Goal: Task Accomplishment & Management: Use online tool/utility

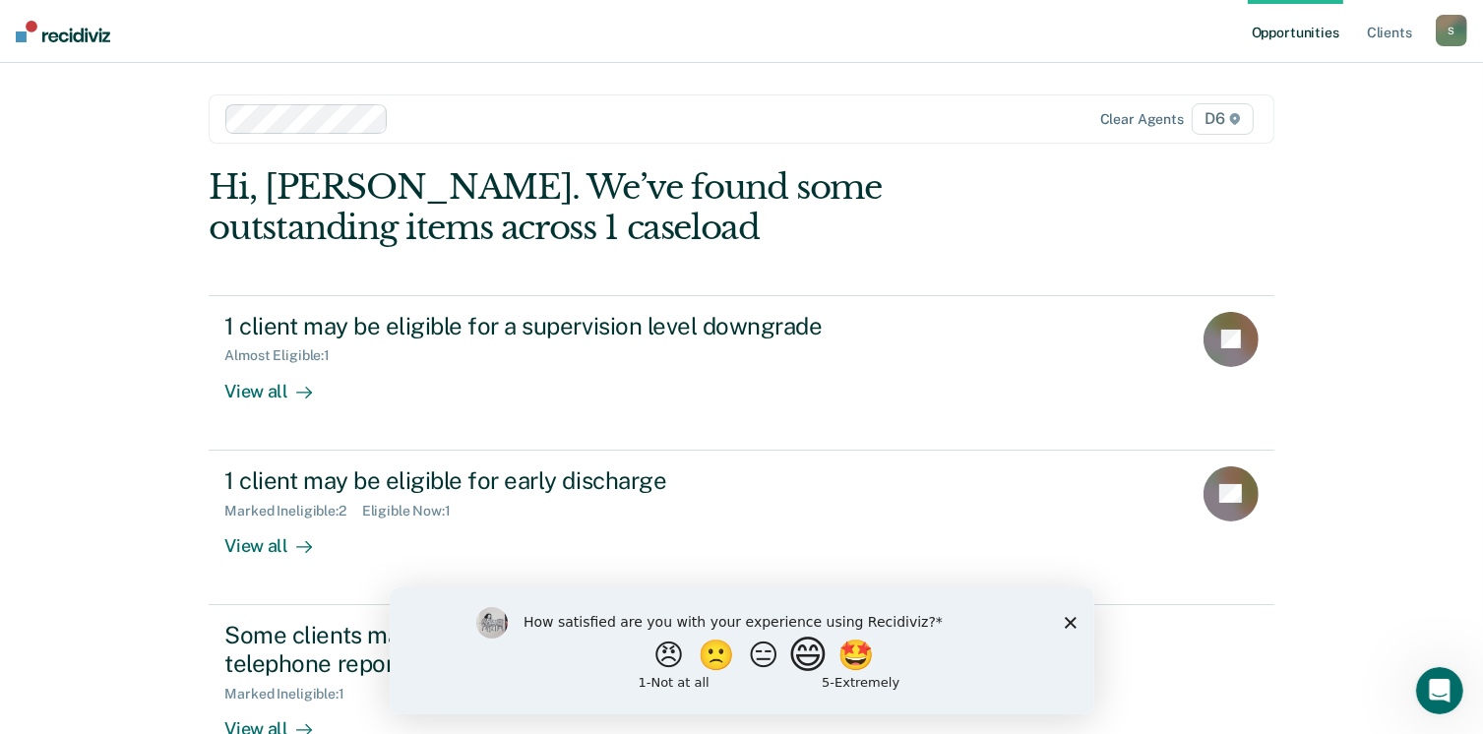
click at [831, 663] on button "😄" at bounding box center [809, 654] width 46 height 39
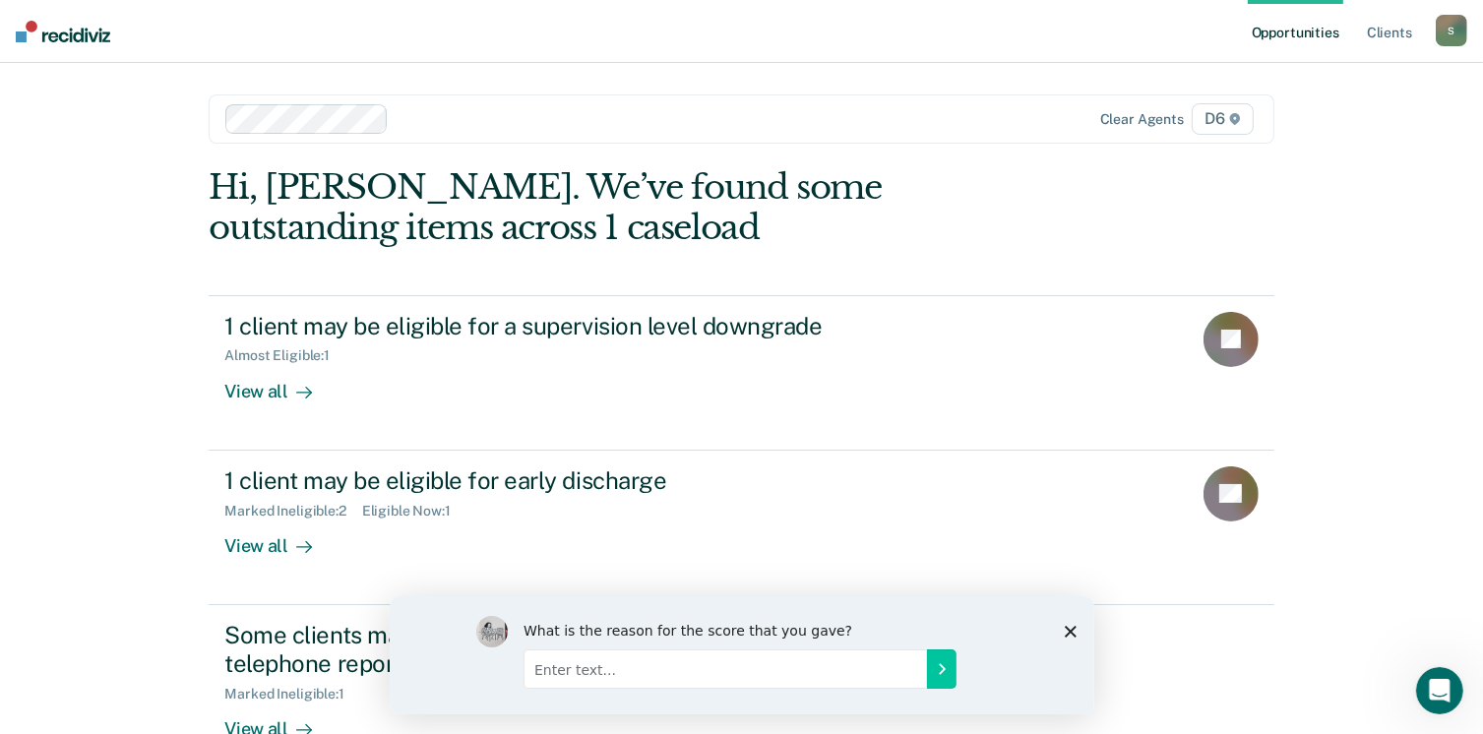
click at [626, 682] on input "Enter text..." at bounding box center [724, 668] width 403 height 39
type input "easy to use but most of the time just duplicative for me"
click at [946, 669] on icon "Submit your response" at bounding box center [941, 668] width 16 height 16
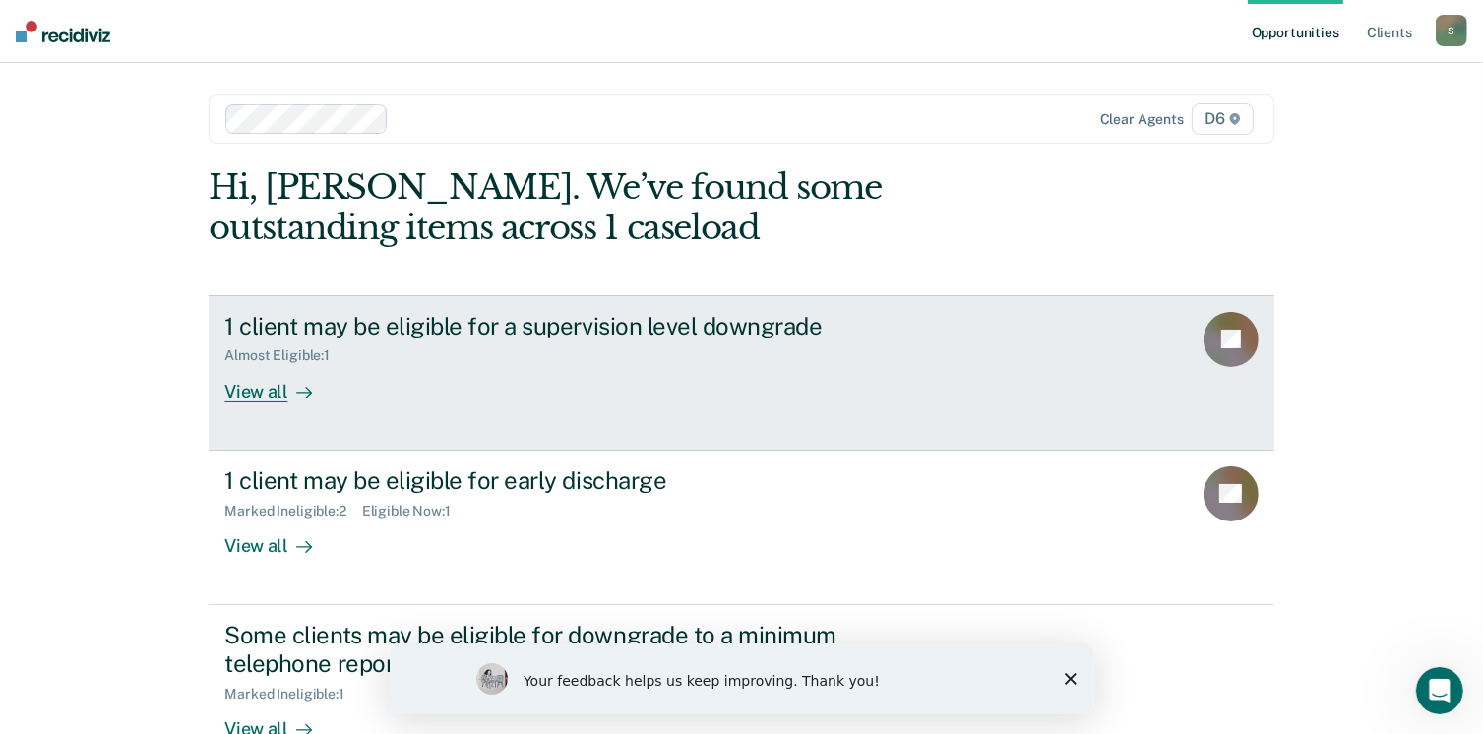
click at [270, 393] on div "View all" at bounding box center [279, 383] width 110 height 38
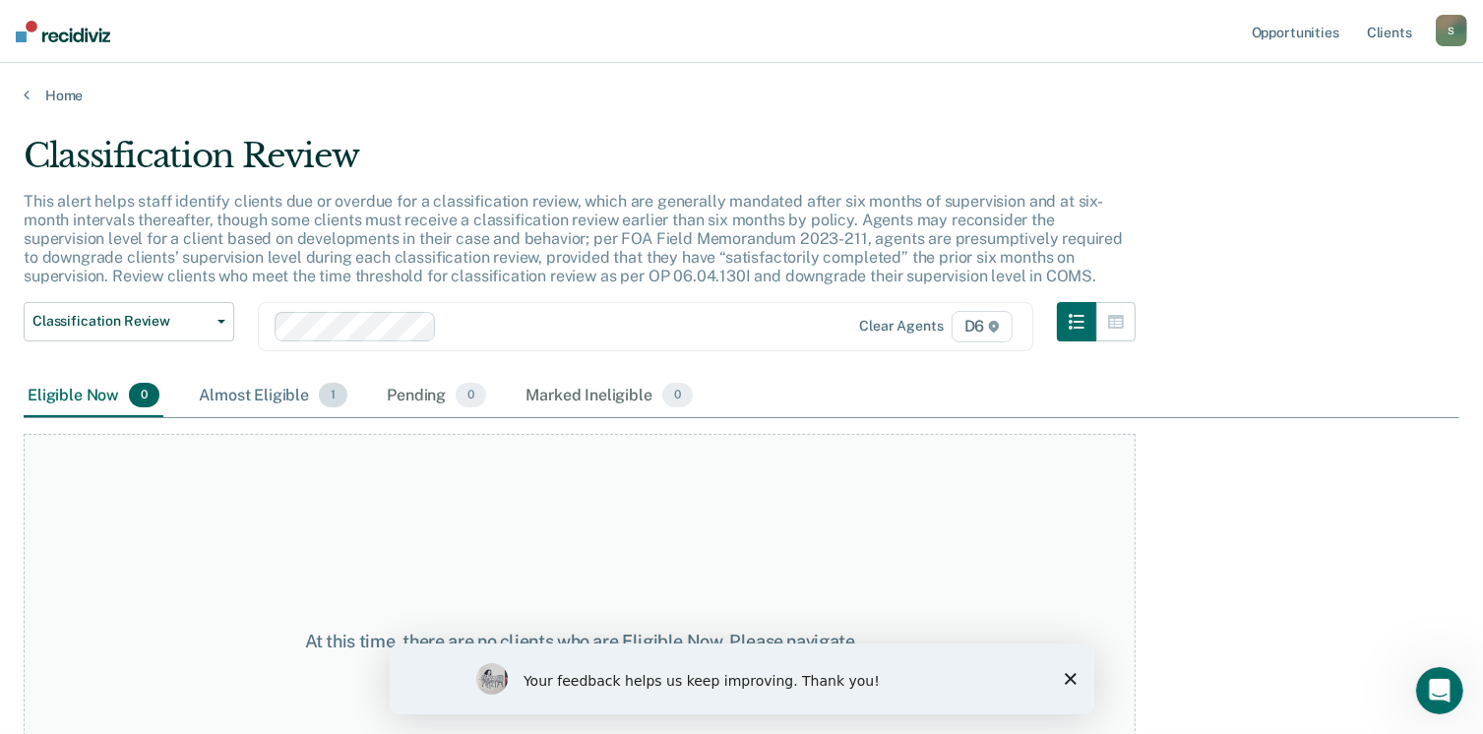
click at [259, 391] on div "Almost Eligible 1" at bounding box center [273, 396] width 156 height 43
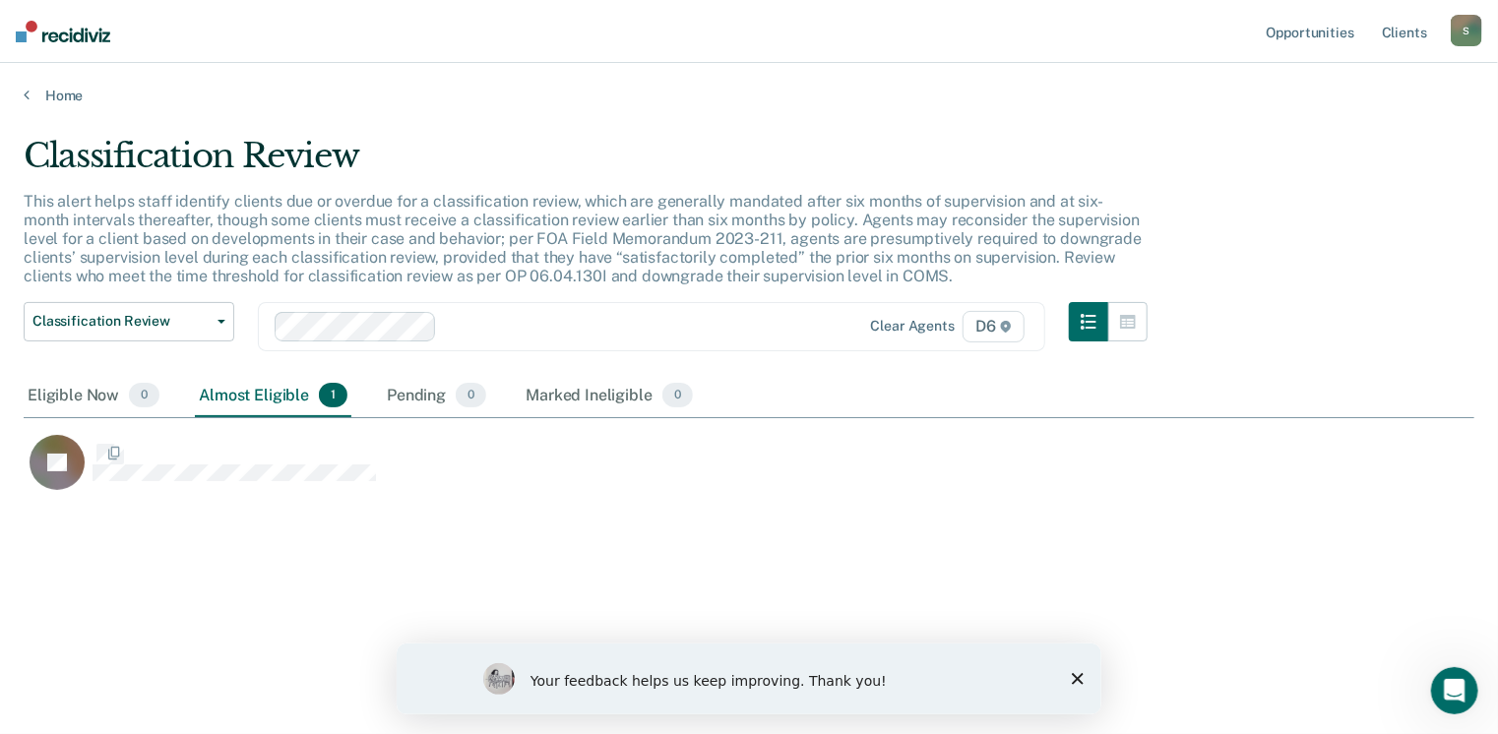
scroll to position [436, 1436]
click at [83, 386] on div "Eligible Now 0" at bounding box center [94, 396] width 140 height 43
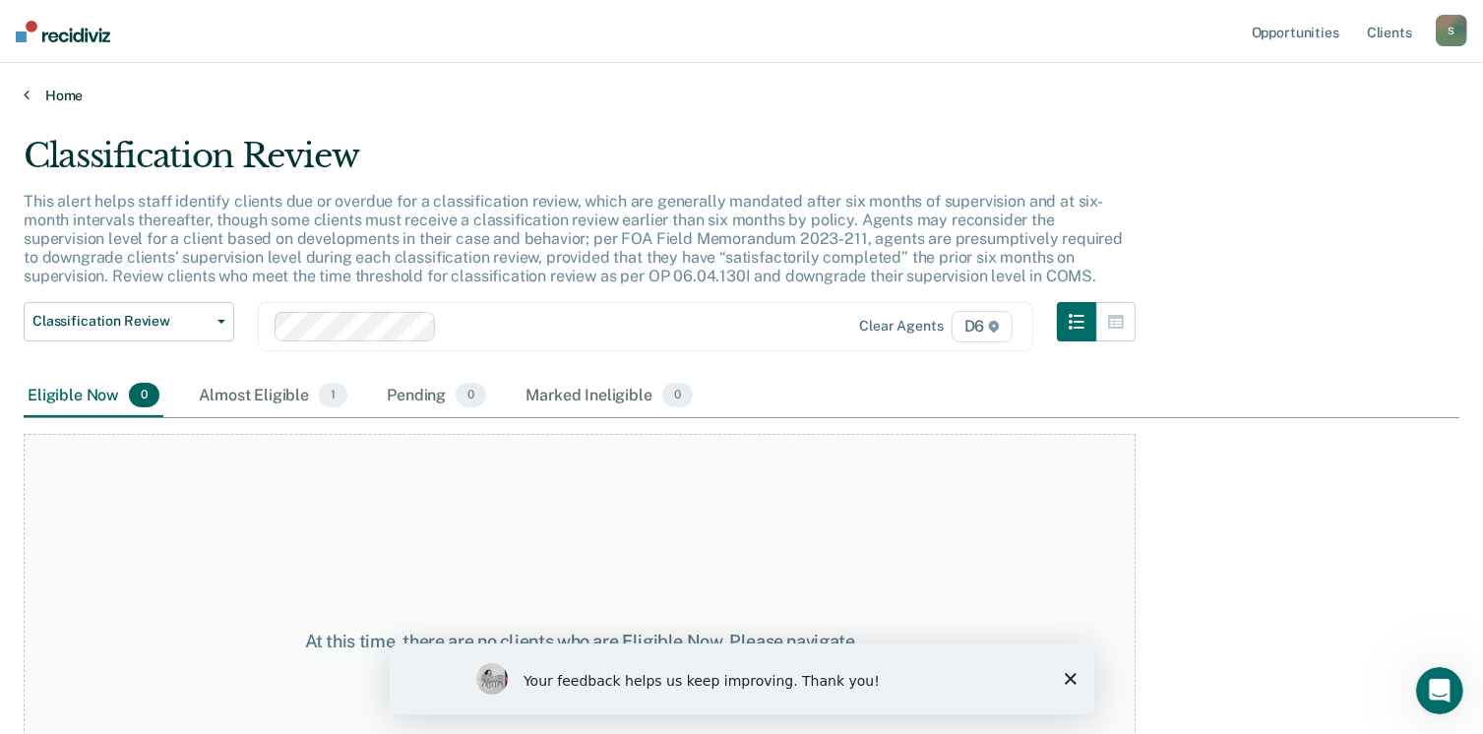
click at [29, 99] on link "Home" at bounding box center [742, 96] width 1436 height 18
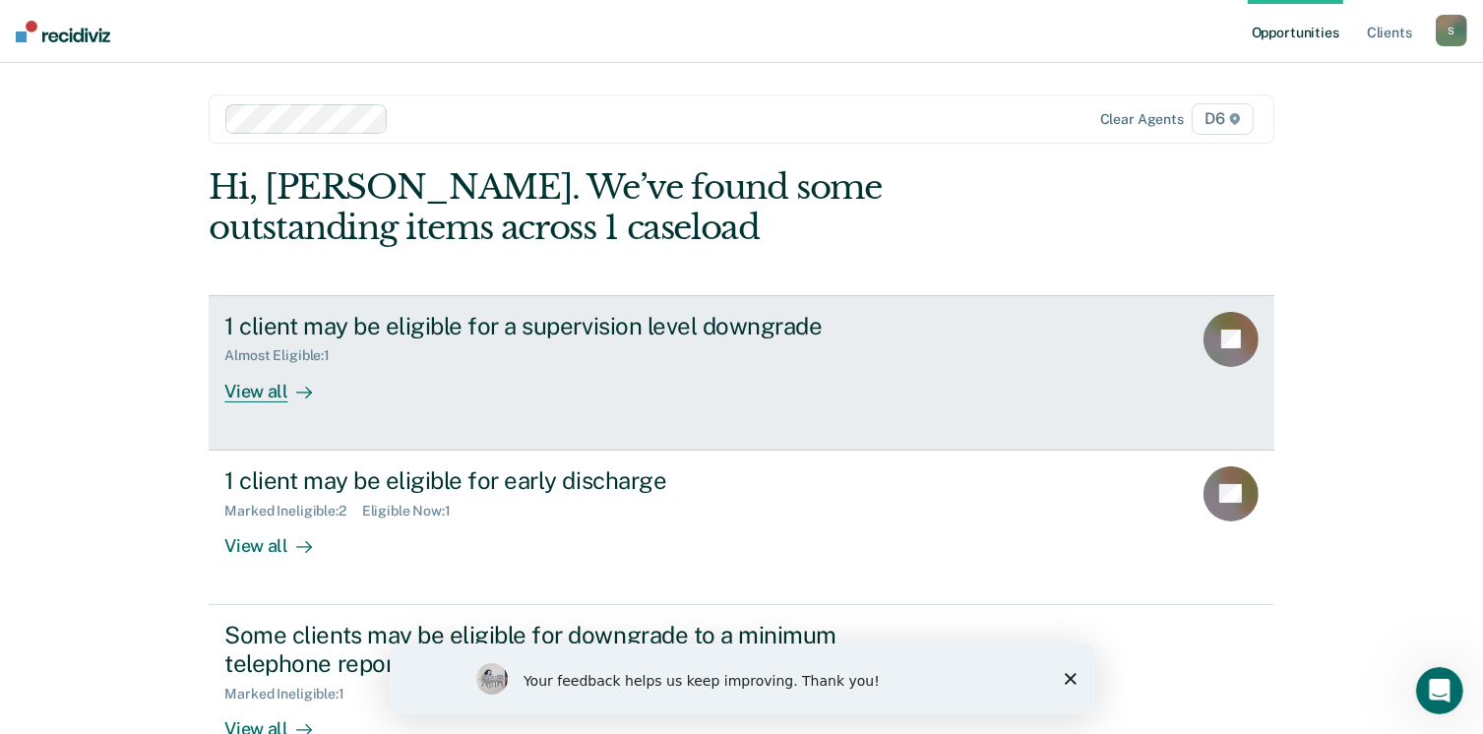
click at [260, 390] on div "View all" at bounding box center [279, 383] width 110 height 38
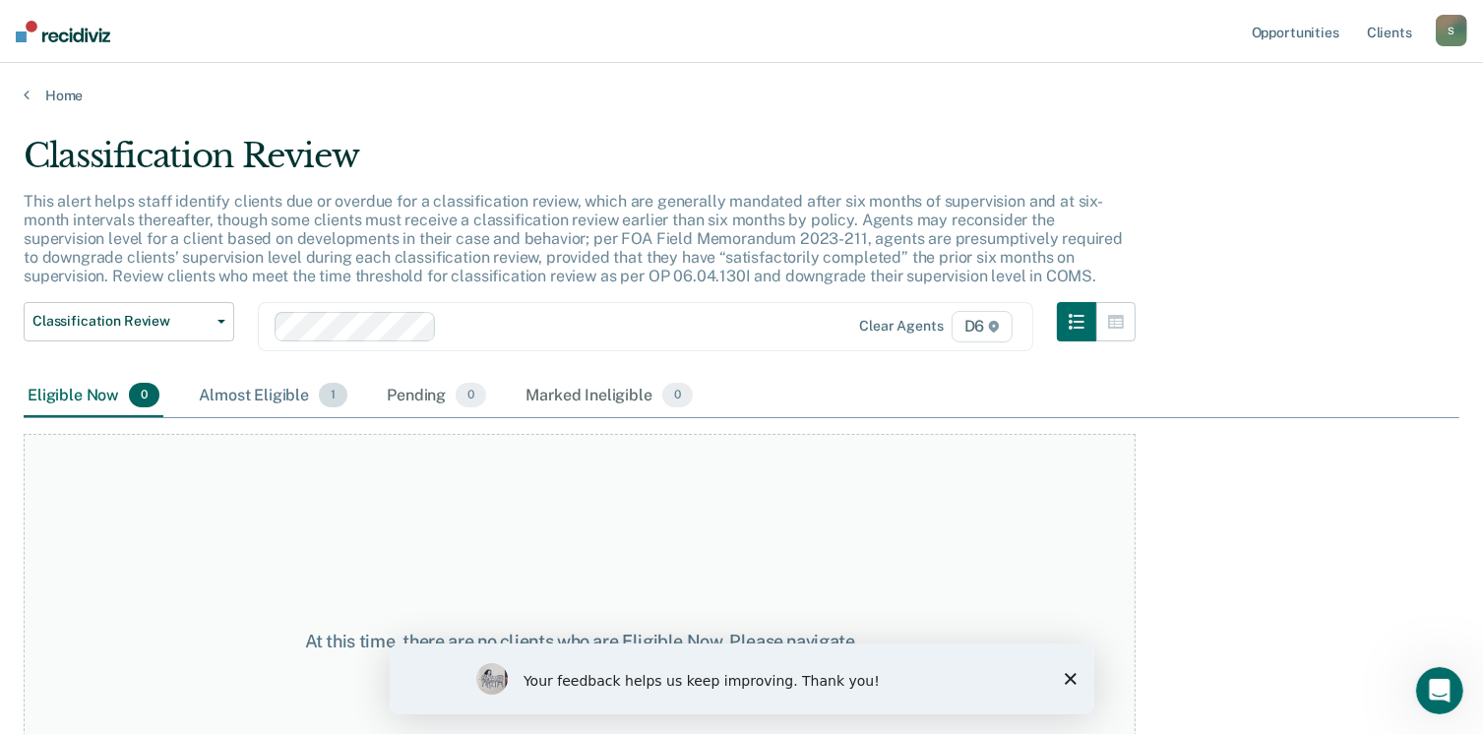
click at [273, 392] on div "Almost Eligible 1" at bounding box center [273, 396] width 156 height 43
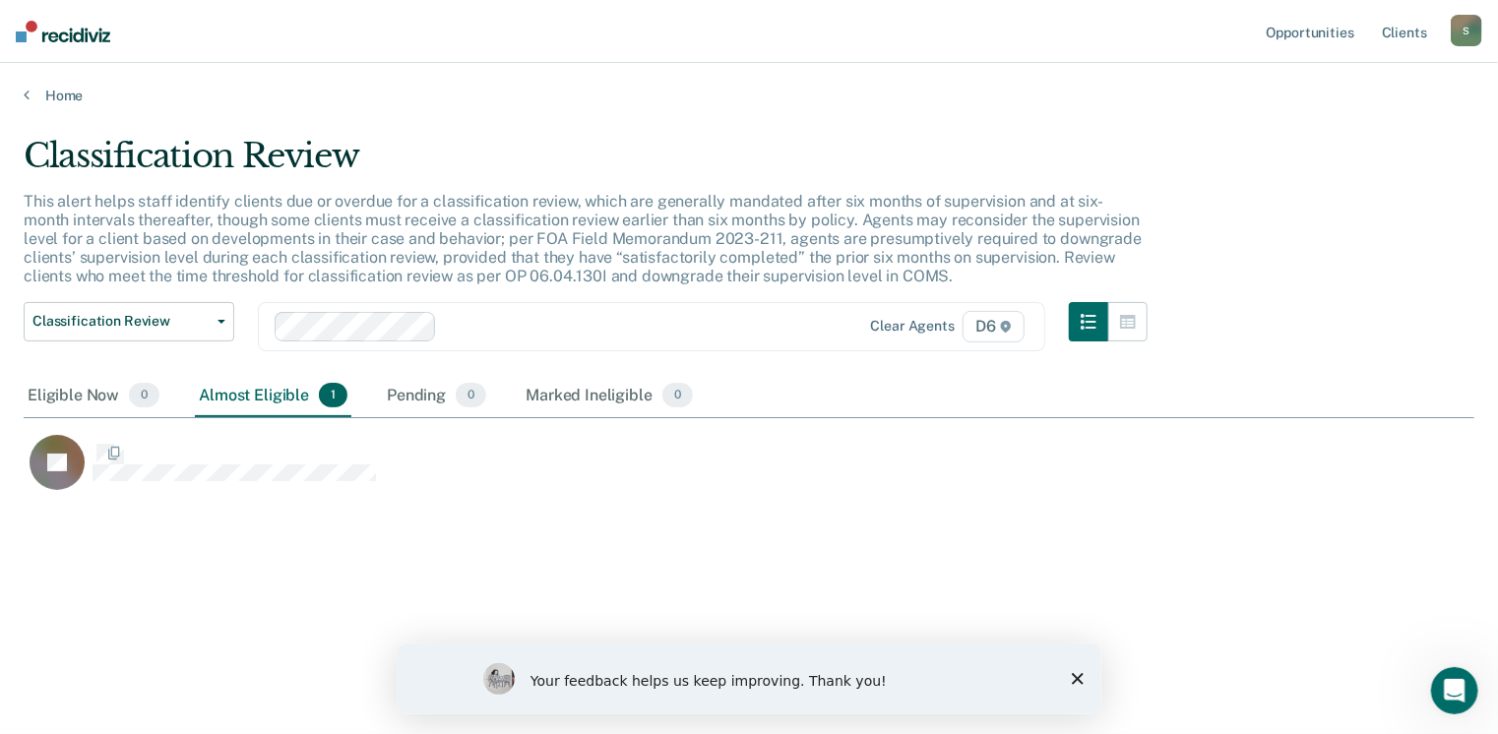
scroll to position [436, 1436]
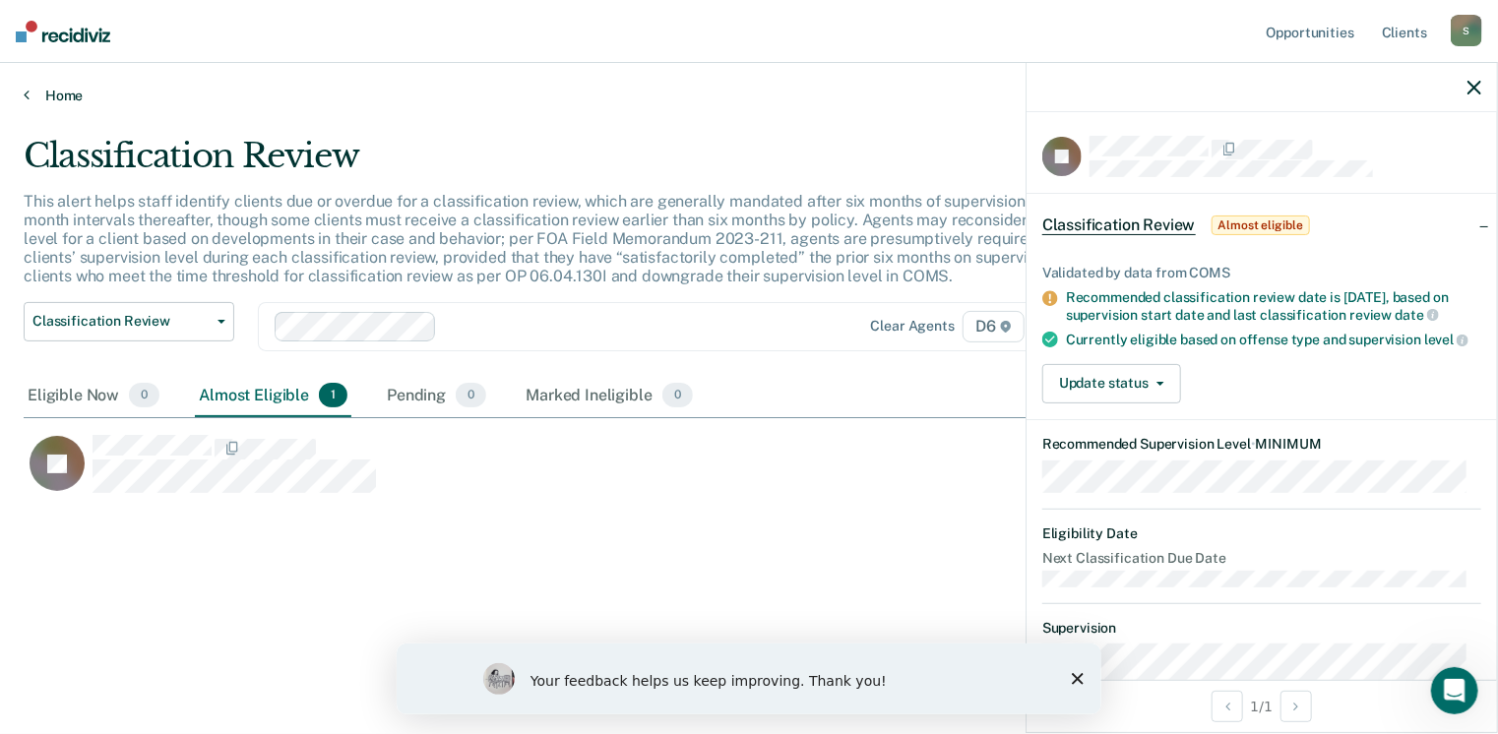
click at [68, 98] on link "Home" at bounding box center [749, 96] width 1451 height 18
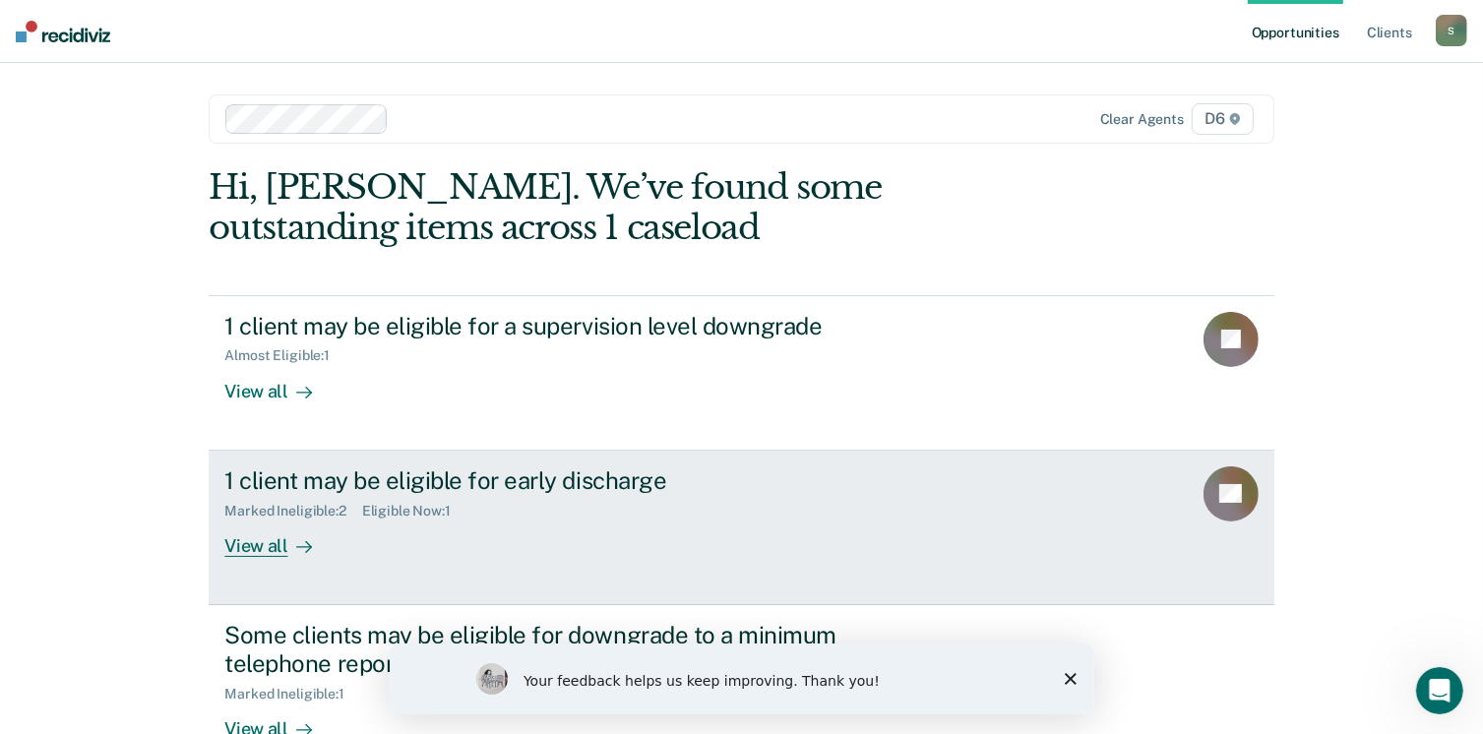
click at [256, 550] on div "View all" at bounding box center [279, 538] width 110 height 38
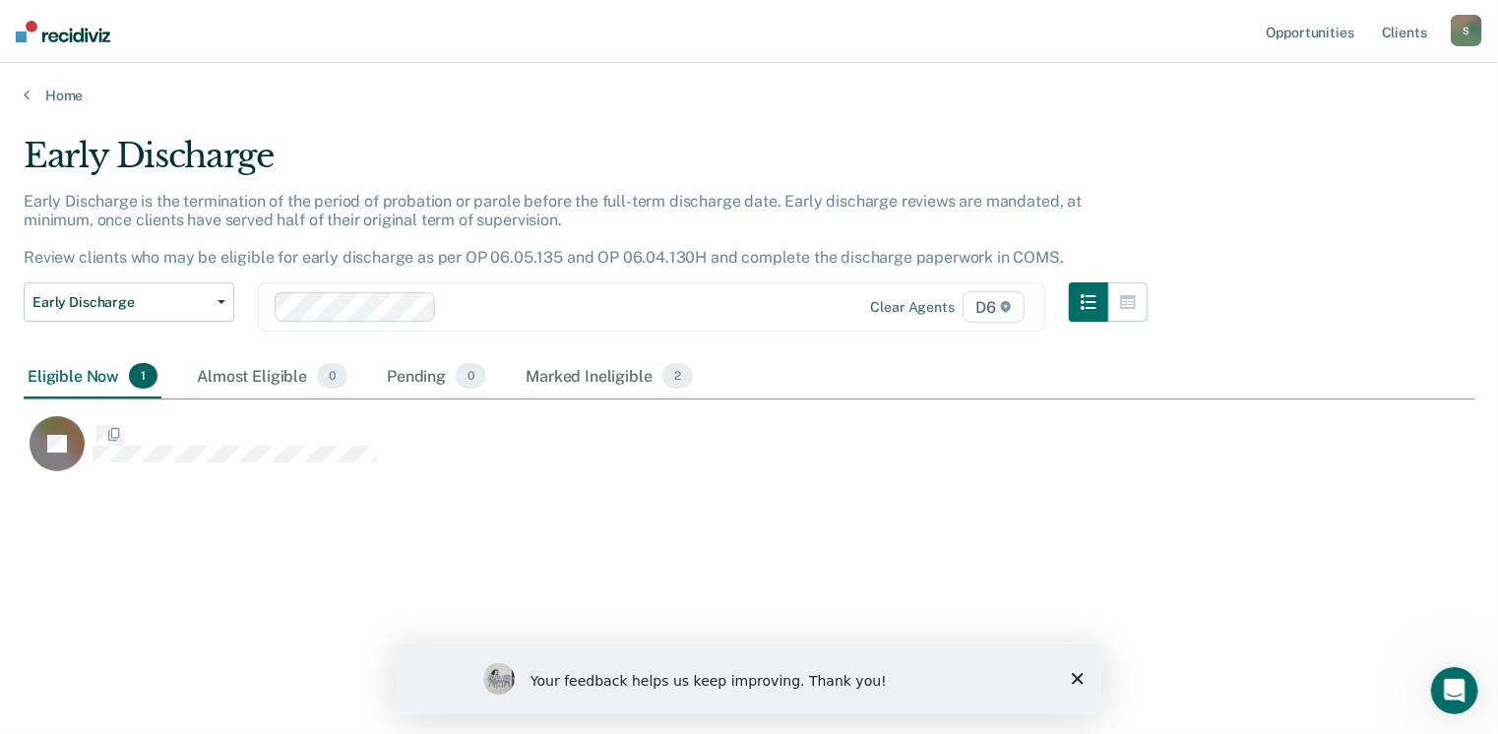
scroll to position [436, 1436]
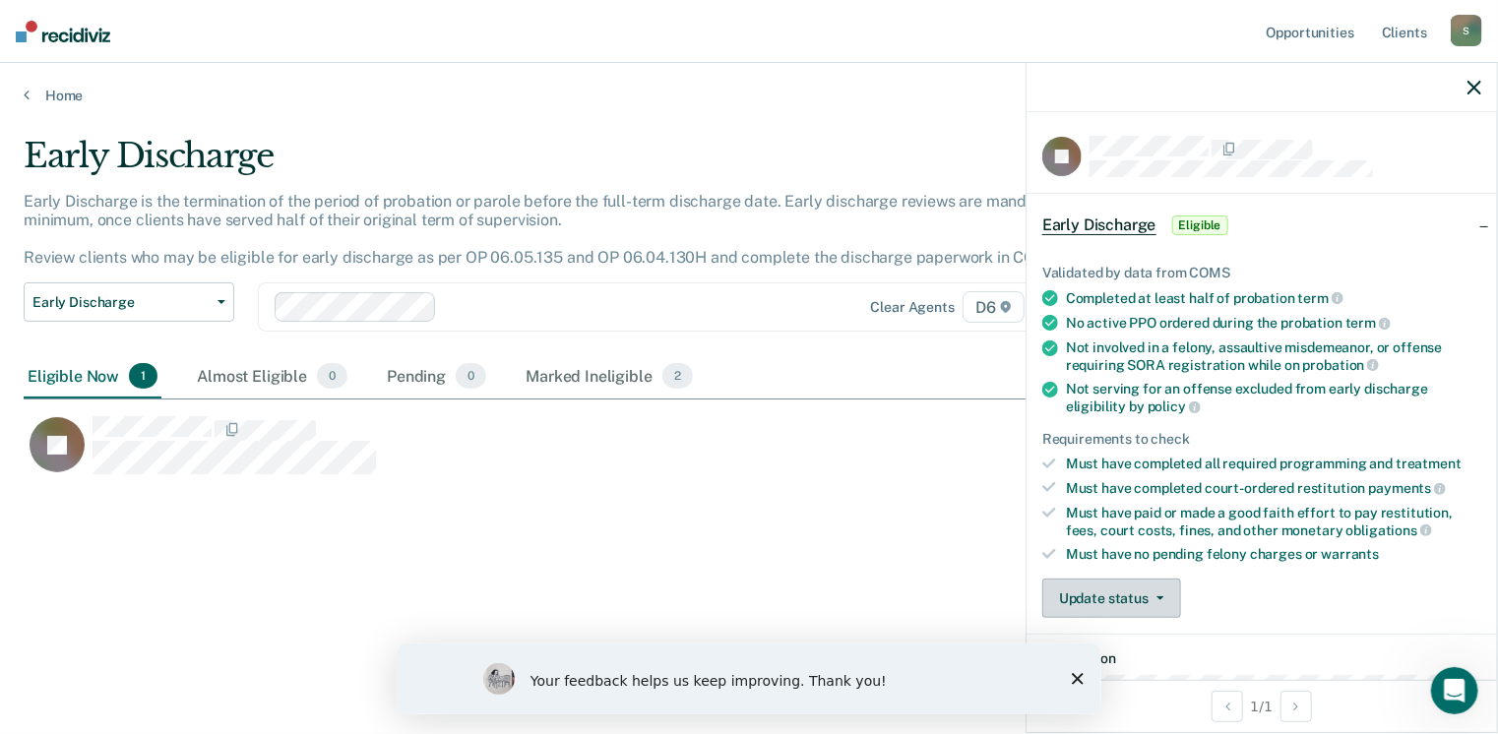
click at [1133, 588] on button "Update status" at bounding box center [1111, 598] width 139 height 39
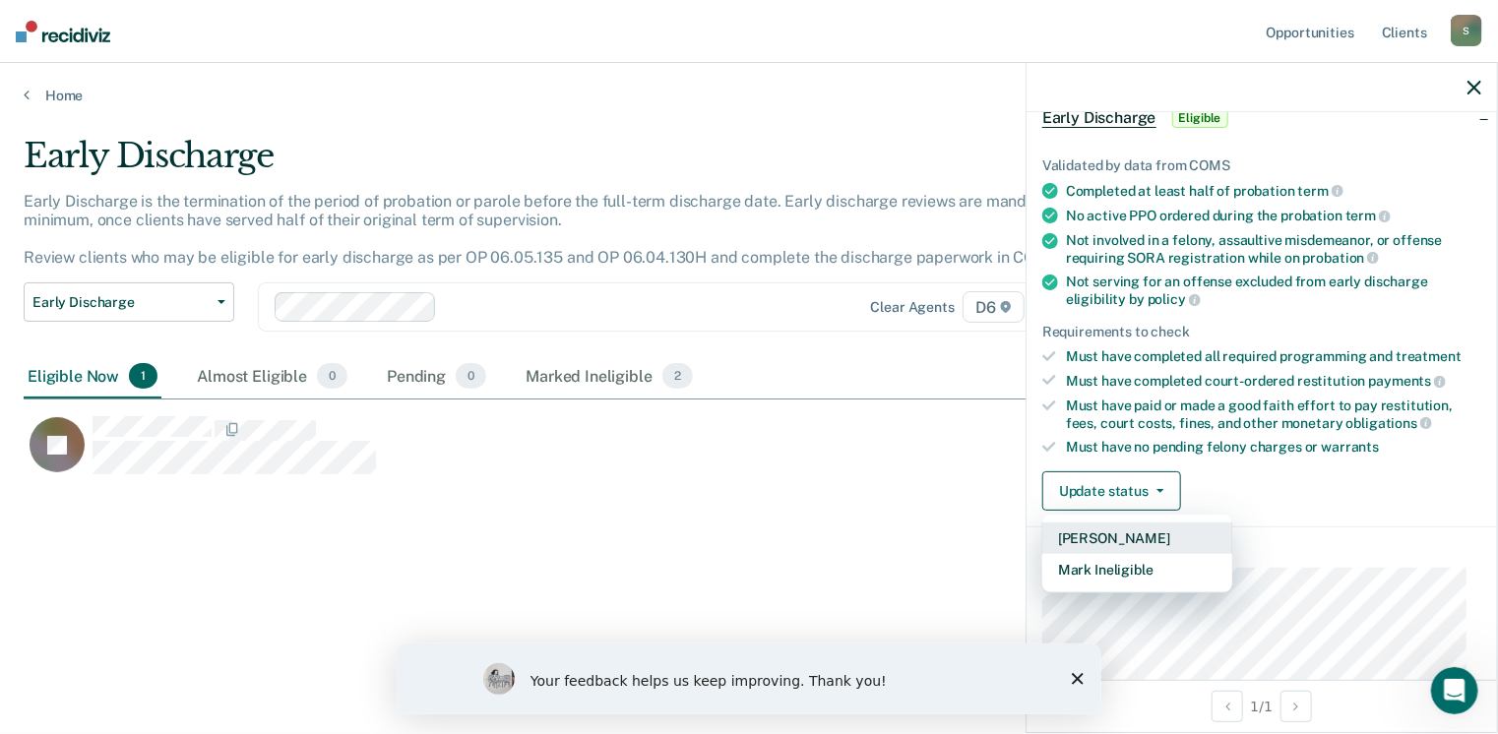
scroll to position [197, 0]
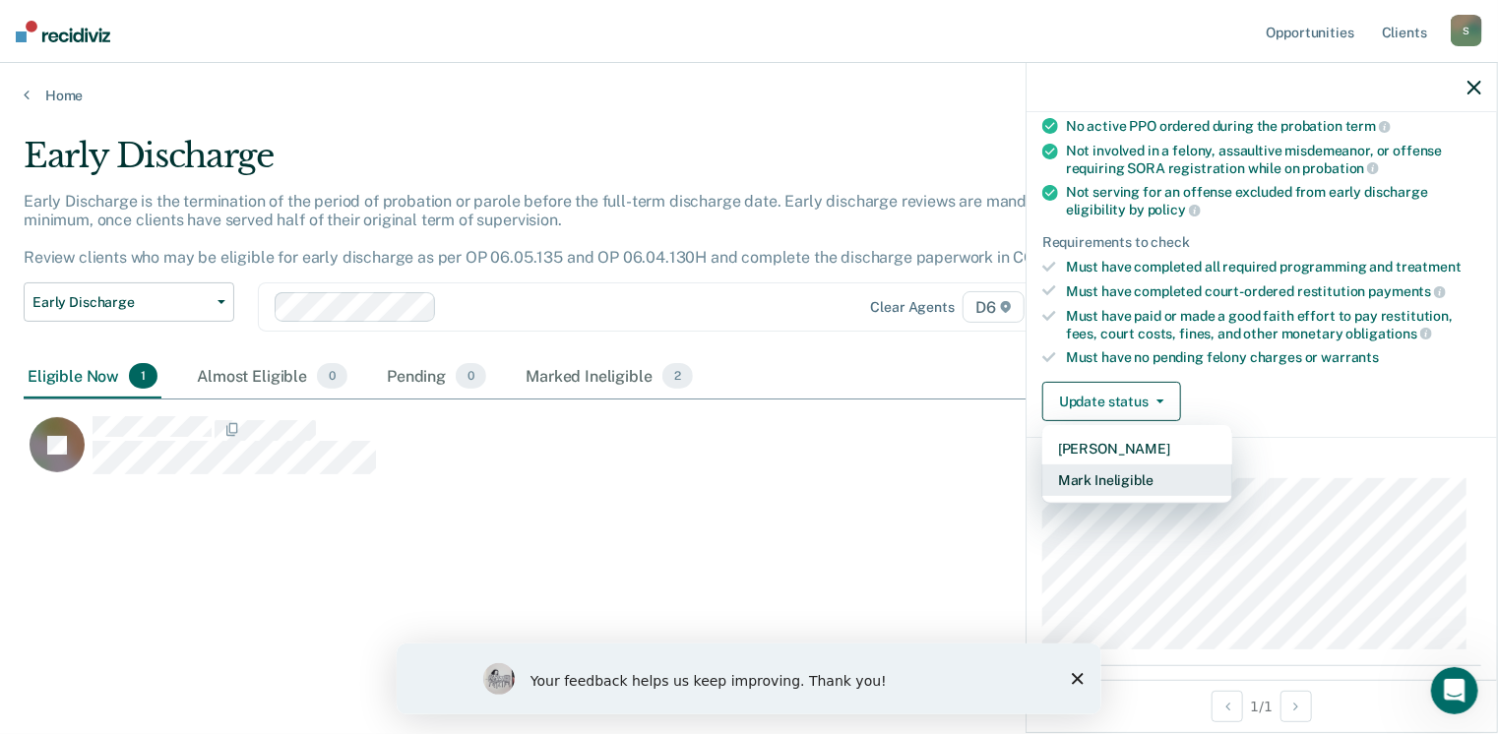
click at [1188, 476] on button "Mark Ineligible" at bounding box center [1137, 479] width 190 height 31
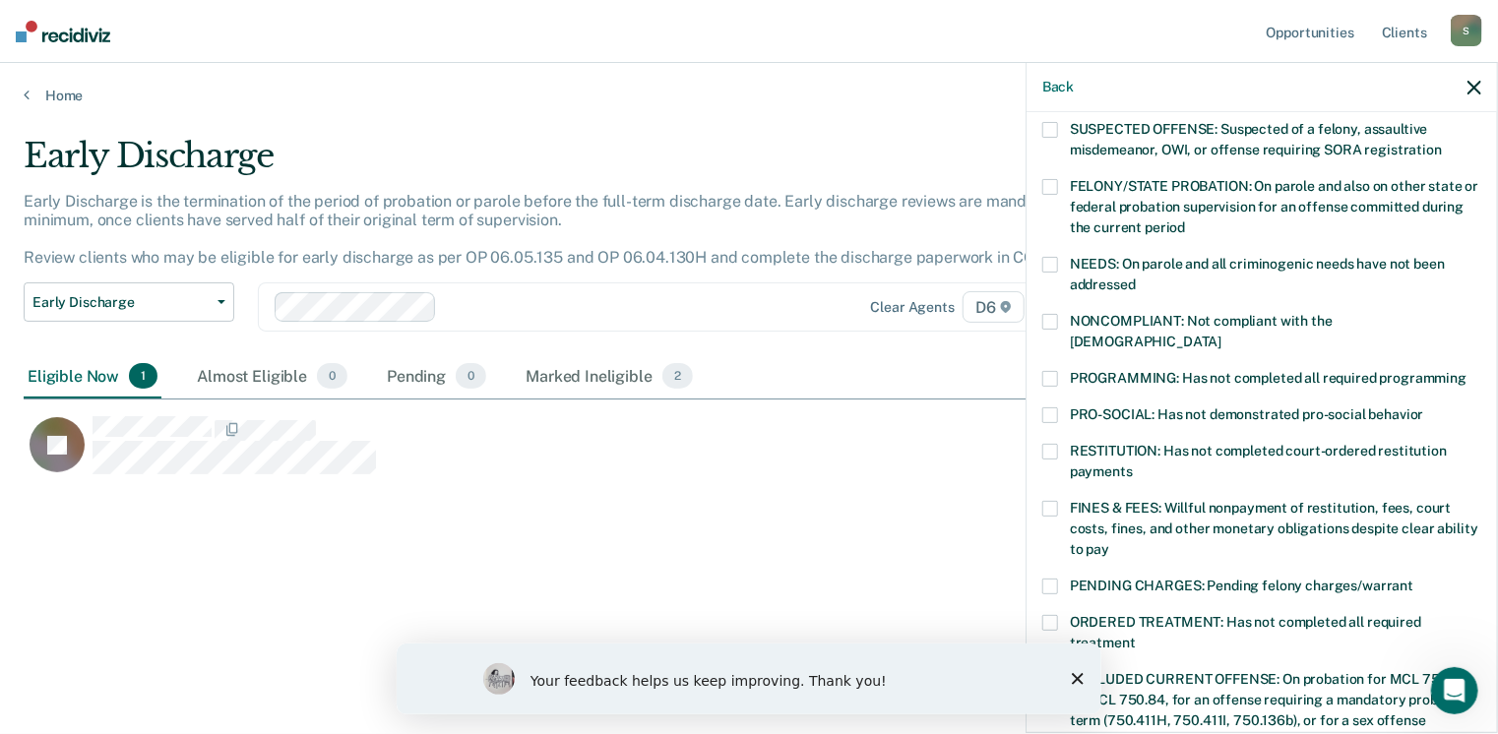
click at [1045, 371] on span at bounding box center [1050, 379] width 16 height 16
click at [1060, 615] on label "ORDERED TREATMENT: Has not completed all required treatment" at bounding box center [1261, 635] width 439 height 41
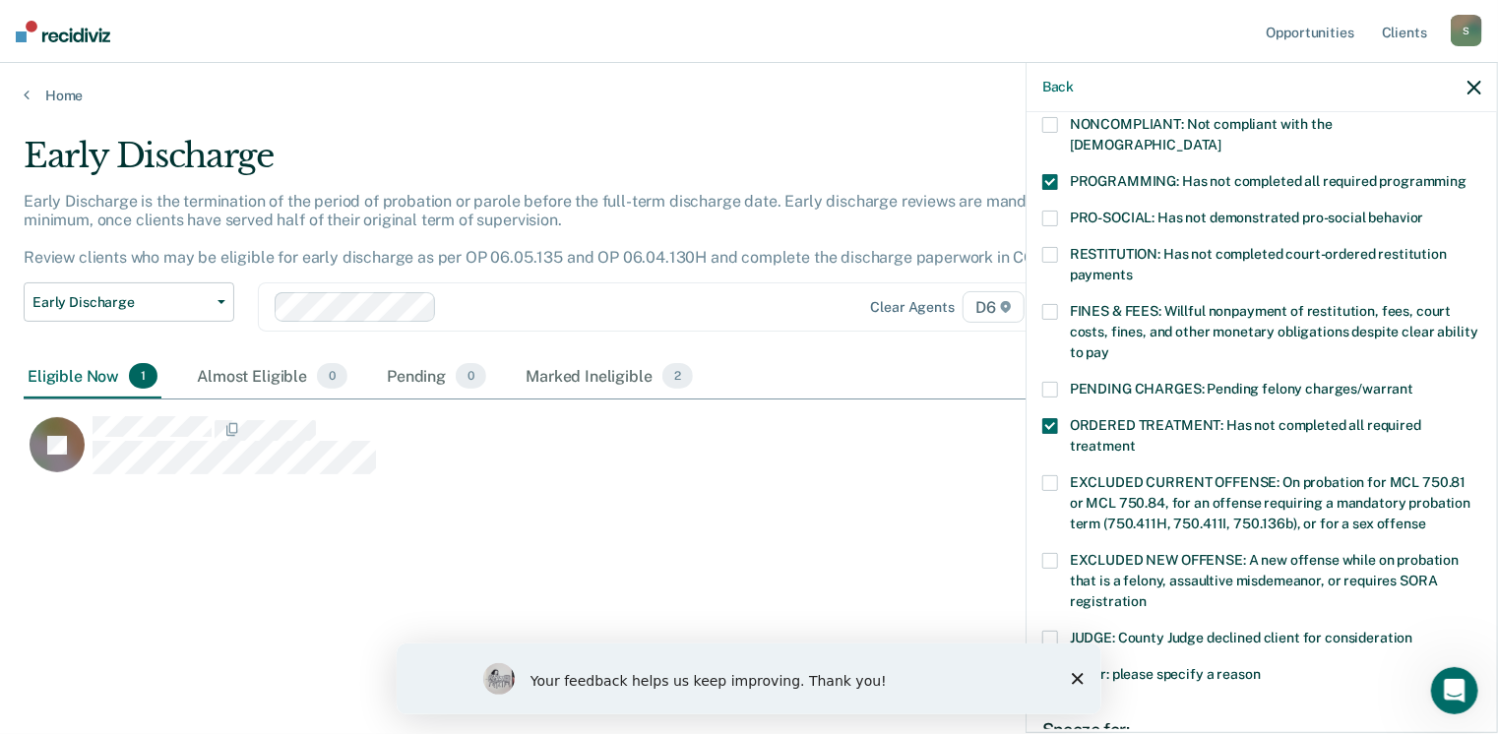
scroll to position [590, 0]
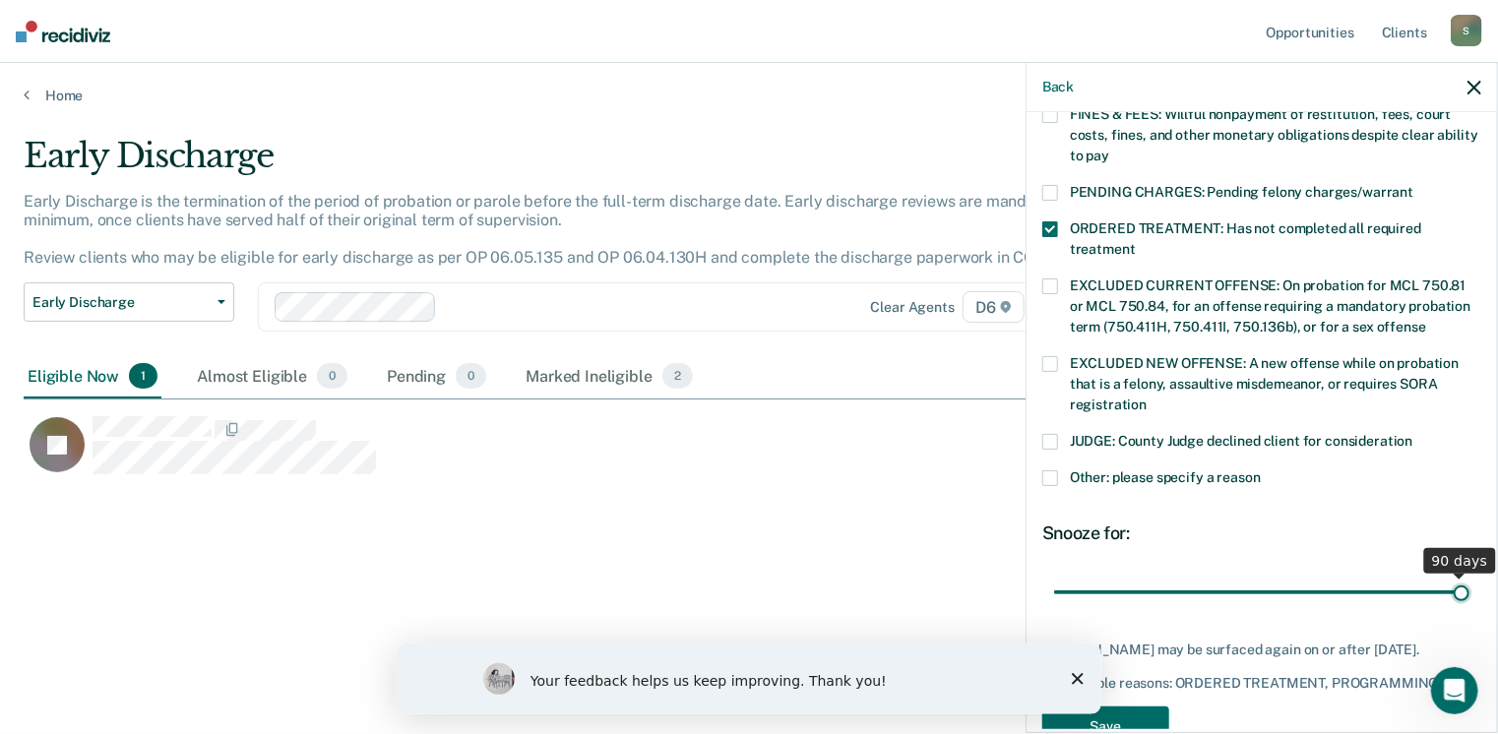
drag, startPoint x: 1192, startPoint y: 570, endPoint x: 1504, endPoint y: 576, distance: 312.0
type input "90"
click at [1469, 576] on input "range" at bounding box center [1261, 593] width 415 height 34
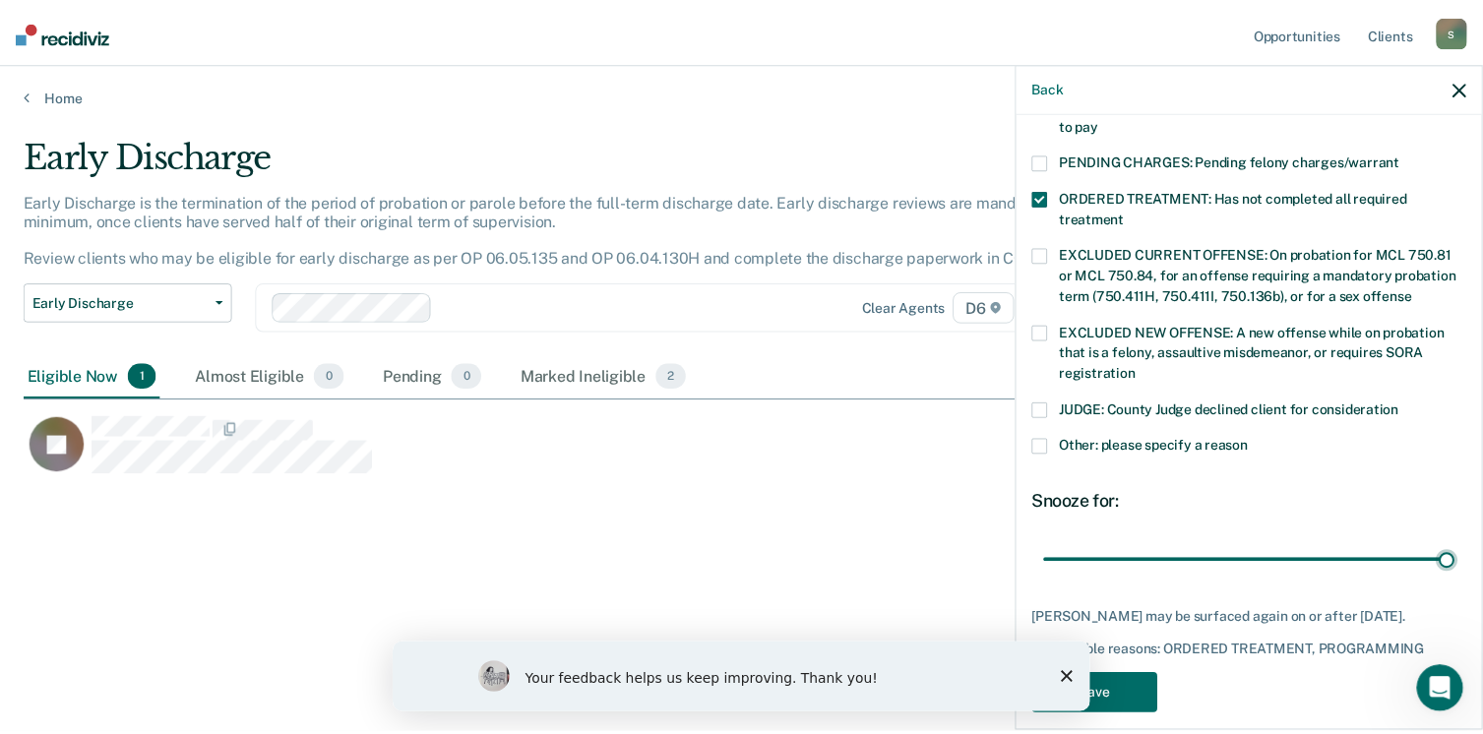
scroll to position [637, 0]
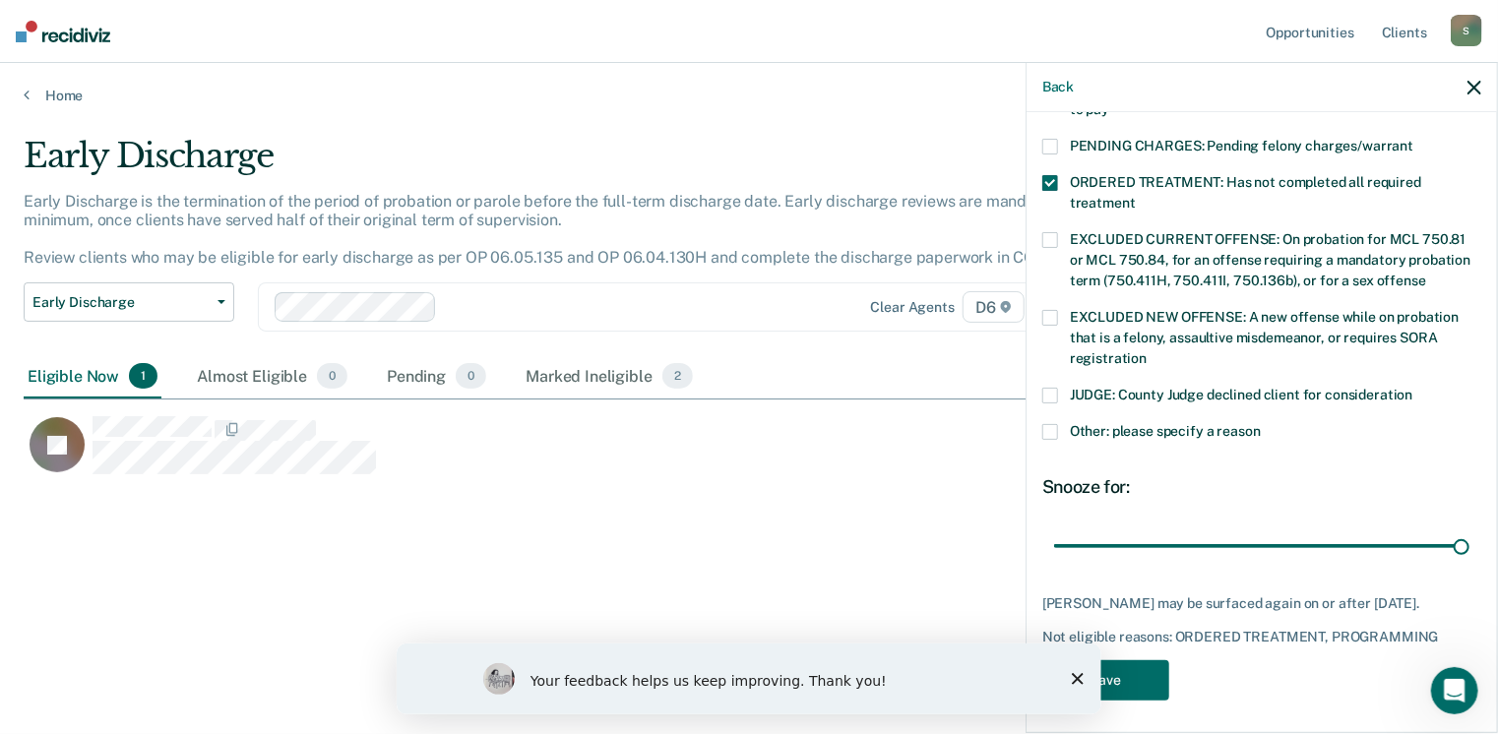
click at [1075, 672] on icon "Close survey" at bounding box center [1077, 678] width 12 height 12
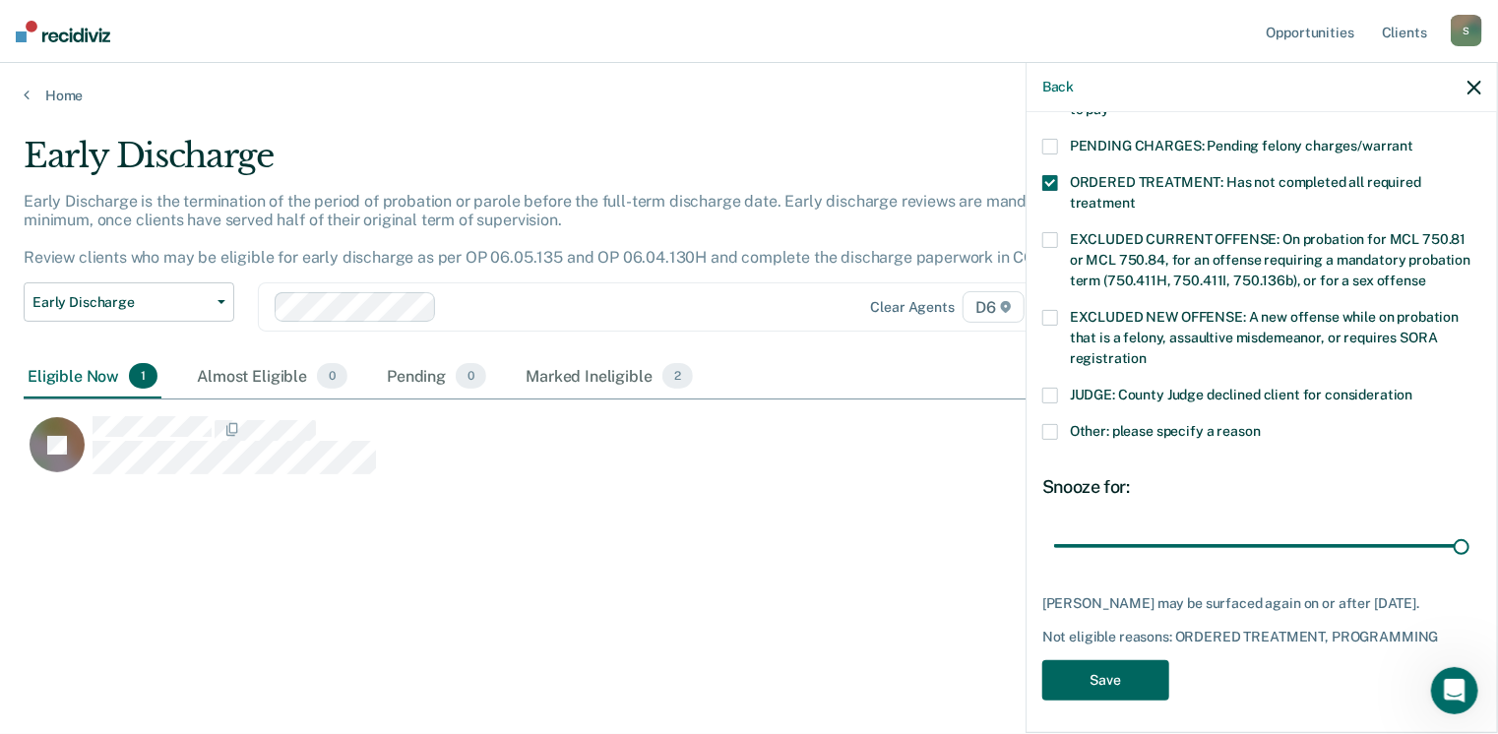
click at [1076, 672] on button "Save" at bounding box center [1105, 680] width 127 height 40
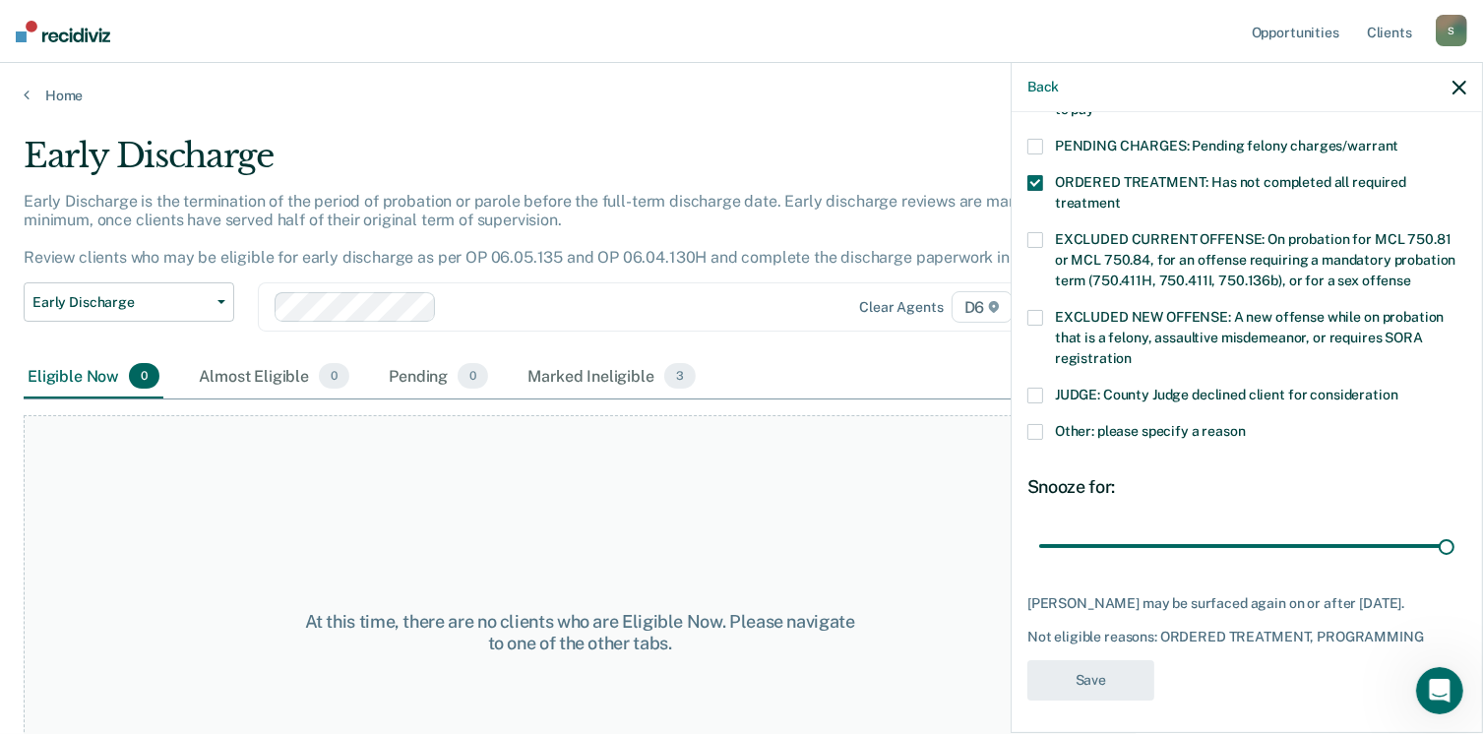
scroll to position [551, 0]
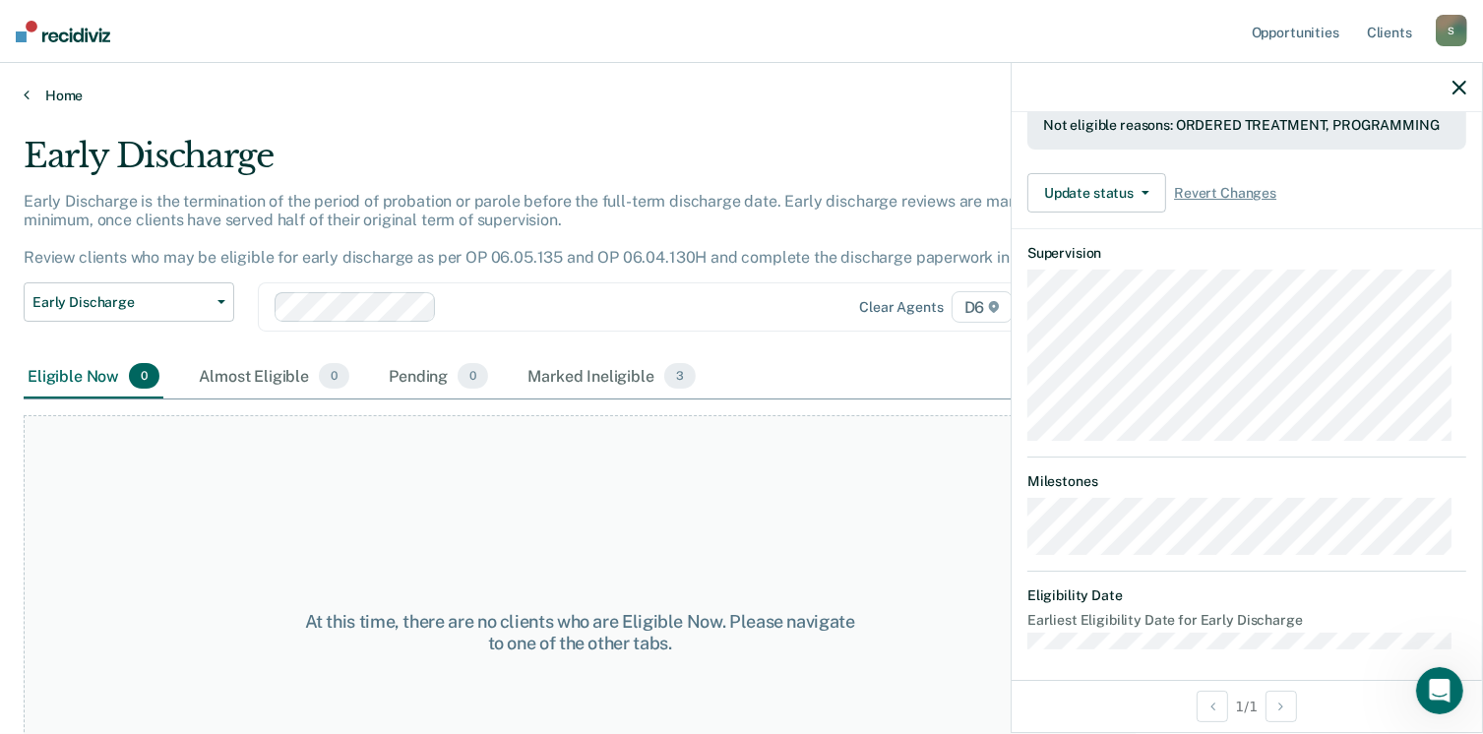
click at [31, 98] on link "Home" at bounding box center [742, 96] width 1436 height 18
